Goal: Check status: Check status

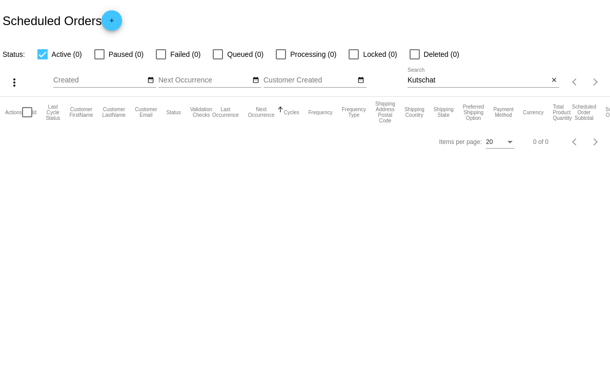
drag, startPoint x: 443, startPoint y: 83, endPoint x: 391, endPoint y: 91, distance: 51.9
click at [391, 91] on div "more_vert Sep Jan Feb Mar [DATE]" at bounding box center [305, 79] width 610 height 36
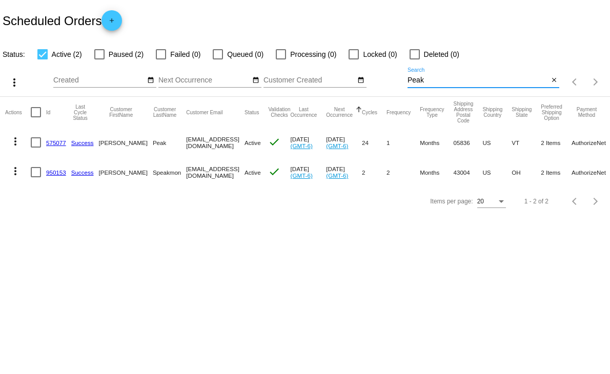
type input "Peak"
click at [54, 139] on link "575077" at bounding box center [56, 142] width 20 height 7
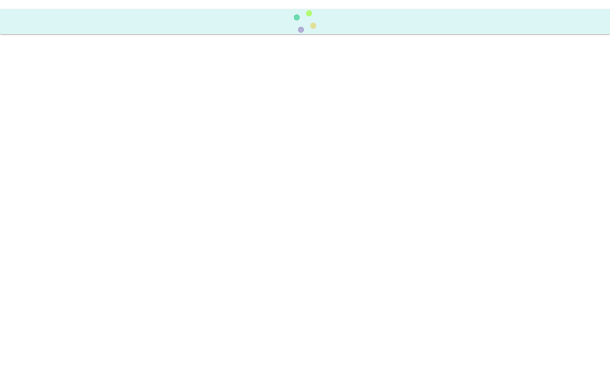
click at [54, 139] on body at bounding box center [305, 187] width 610 height 374
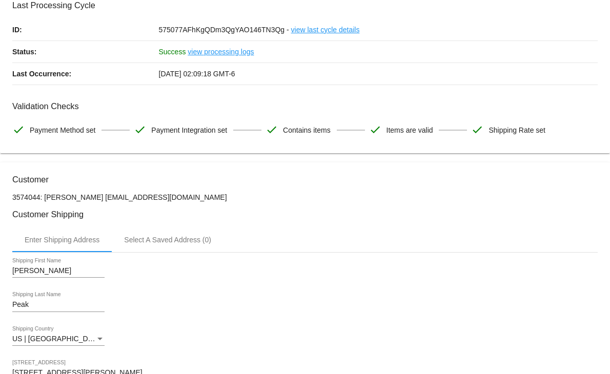
scroll to position [114, 0]
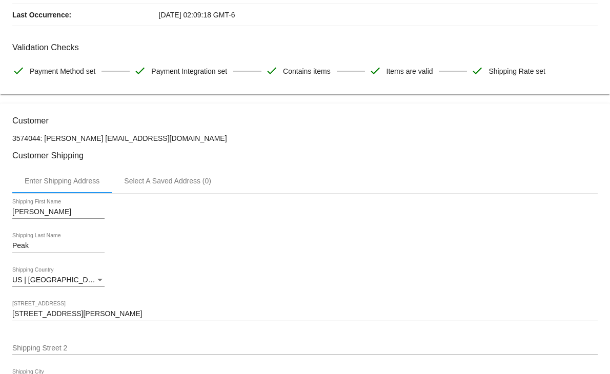
click at [296, 201] on div "[PERSON_NAME] Shipping First Name" at bounding box center [305, 213] width 586 height 29
click at [296, 185] on div "Enter Shipping Address Select A Saved Address (0)" at bounding box center [305, 181] width 586 height 25
